Goal: Information Seeking & Learning: Learn about a topic

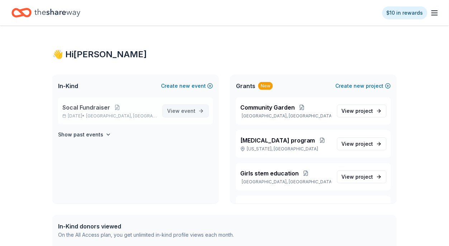
click at [192, 112] on span "event" at bounding box center [188, 111] width 14 height 6
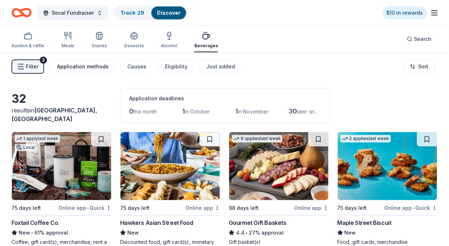
click at [72, 69] on div "Application methods" at bounding box center [83, 66] width 52 height 9
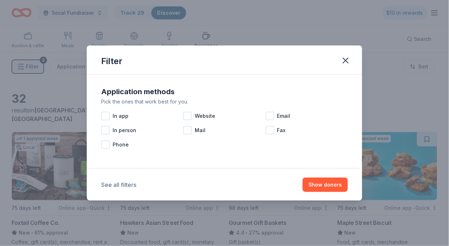
click at [130, 187] on button "See all filters" at bounding box center [118, 185] width 35 height 9
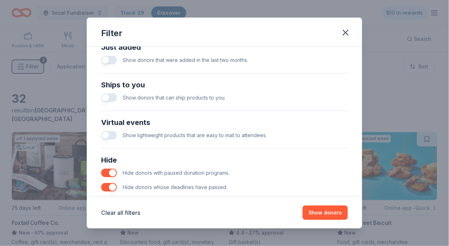
scroll to position [321, 0]
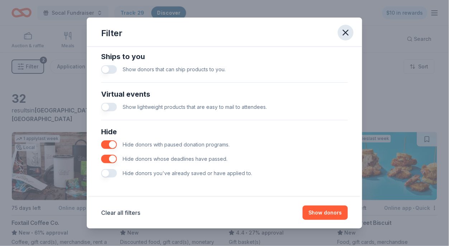
click at [349, 30] on icon "button" at bounding box center [346, 33] width 10 height 10
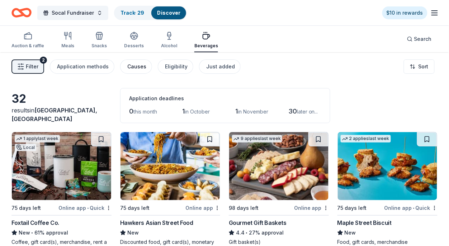
click at [132, 69] on div "Causes" at bounding box center [136, 66] width 19 height 9
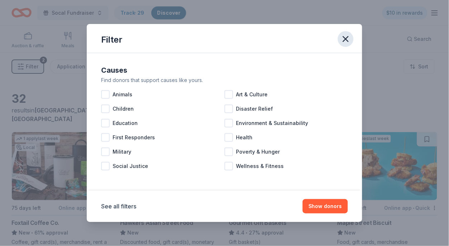
click at [345, 40] on icon "button" at bounding box center [345, 39] width 5 height 5
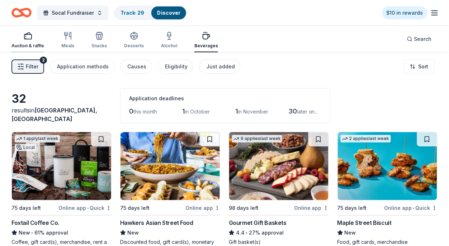
click at [24, 39] on icon "button" at bounding box center [28, 36] width 9 height 9
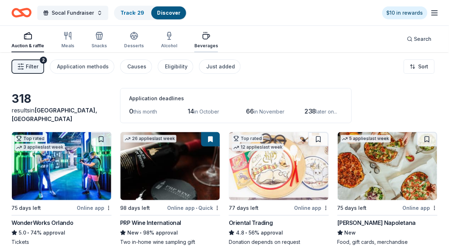
click at [201, 44] on div "Beverages" at bounding box center [206, 46] width 24 height 6
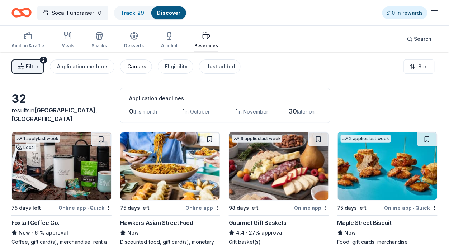
click at [129, 66] on div "Causes" at bounding box center [136, 66] width 19 height 9
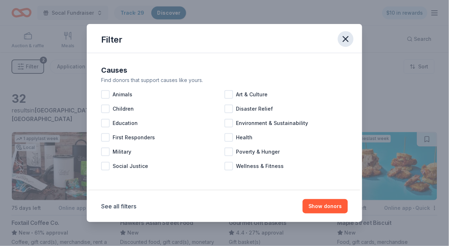
click at [347, 38] on icon "button" at bounding box center [345, 39] width 5 height 5
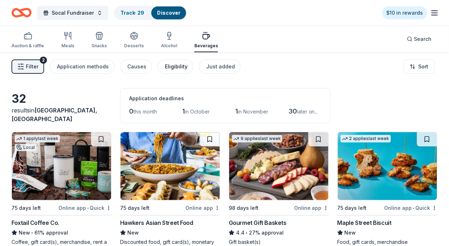
click at [176, 66] on div "Eligibility" at bounding box center [176, 66] width 23 height 9
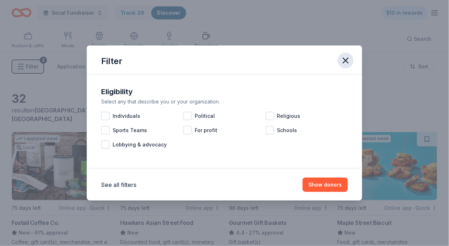
click at [348, 65] on icon "button" at bounding box center [346, 61] width 10 height 10
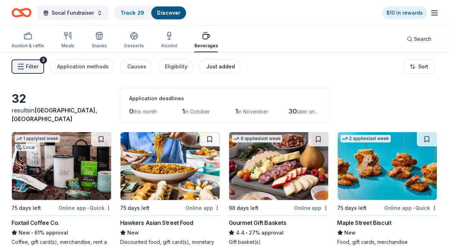
click at [211, 68] on div "Just added" at bounding box center [220, 66] width 29 height 9
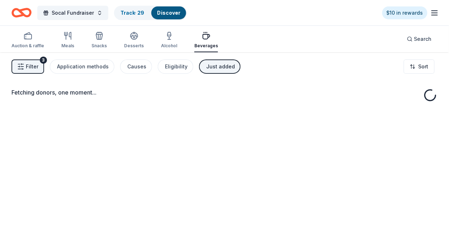
click at [213, 65] on div "Just added" at bounding box center [220, 66] width 29 height 9
